Goal: Find contact information: Find contact information

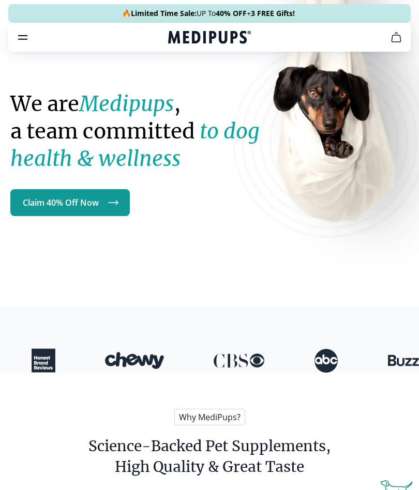
click at [396, 35] on icon "cart" at bounding box center [396, 37] width 12 height 12
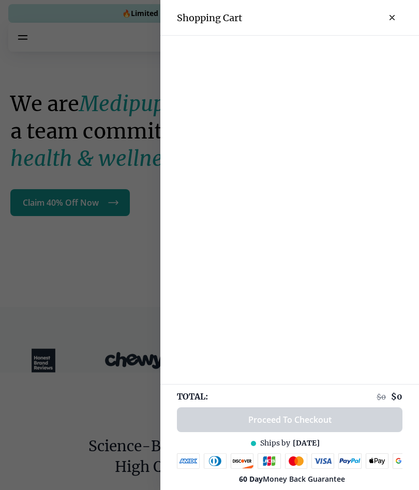
click at [313, 307] on div at bounding box center [289, 210] width 259 height 349
click at [90, 273] on div at bounding box center [209, 245] width 419 height 490
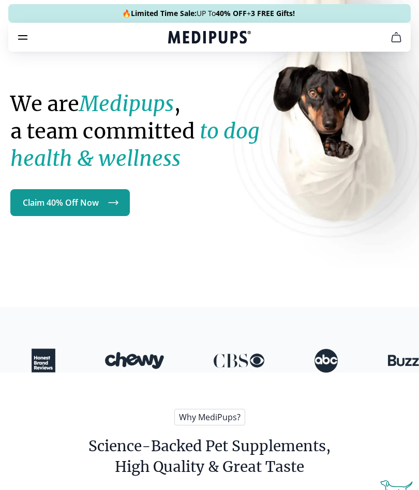
click at [26, 39] on icon "burger-menu" at bounding box center [23, 38] width 9 height 4
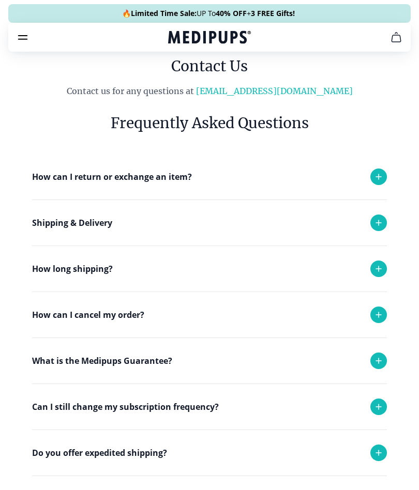
click at [375, 314] on icon at bounding box center [378, 315] width 12 height 12
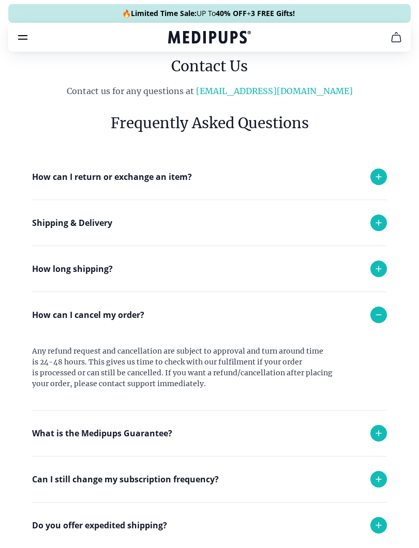
click at [257, 89] on link "[EMAIL_ADDRESS][DOMAIN_NAME]" at bounding box center [274, 91] width 157 height 10
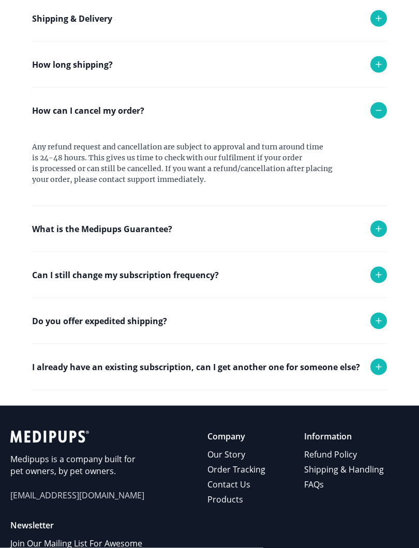
scroll to position [205, 0]
click at [381, 271] on icon at bounding box center [378, 274] width 12 height 12
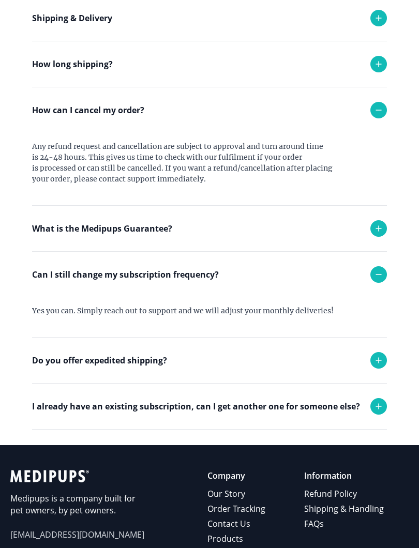
click at [243, 490] on link "Contact Us" at bounding box center [236, 524] width 59 height 15
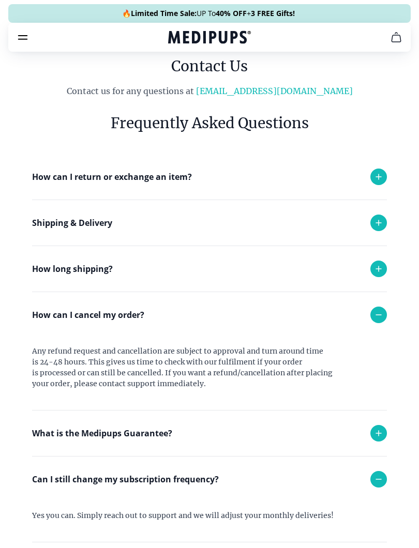
click at [263, 88] on link "[EMAIL_ADDRESS][DOMAIN_NAME]" at bounding box center [274, 91] width 157 height 10
